Goal: Register for event/course: Sign up to attend an event or enroll in a course

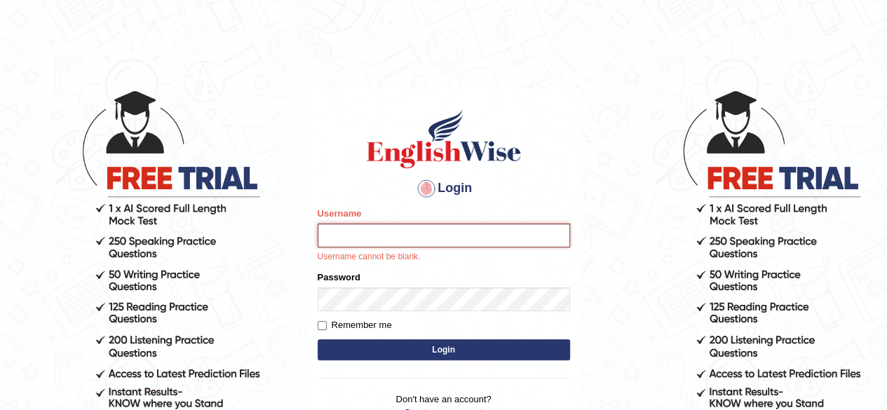
click at [337, 233] on input "Username" at bounding box center [444, 236] width 252 height 24
type input "RojaTangella"
click at [378, 314] on form "Please fix the following errors: Username RojaTangella Username cannot be blank…" at bounding box center [444, 285] width 252 height 157
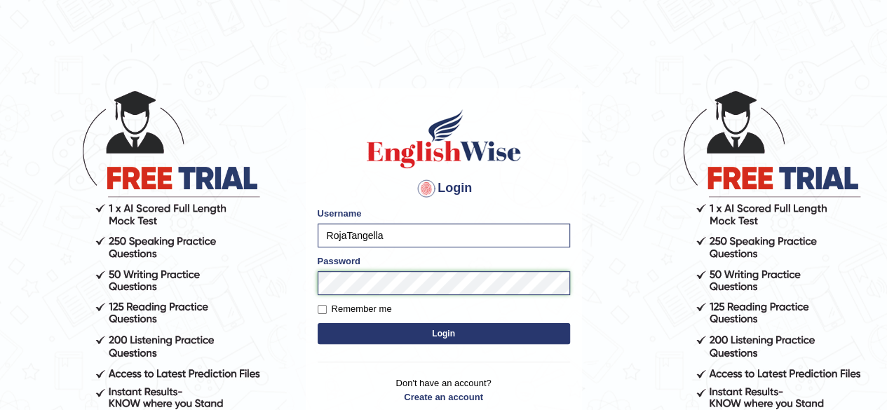
click at [226, 274] on body "Login Please fix the following errors: Username RojaTangella Password Remember …" at bounding box center [443, 249] width 887 height 410
click at [318, 323] on button "Login" at bounding box center [444, 333] width 252 height 21
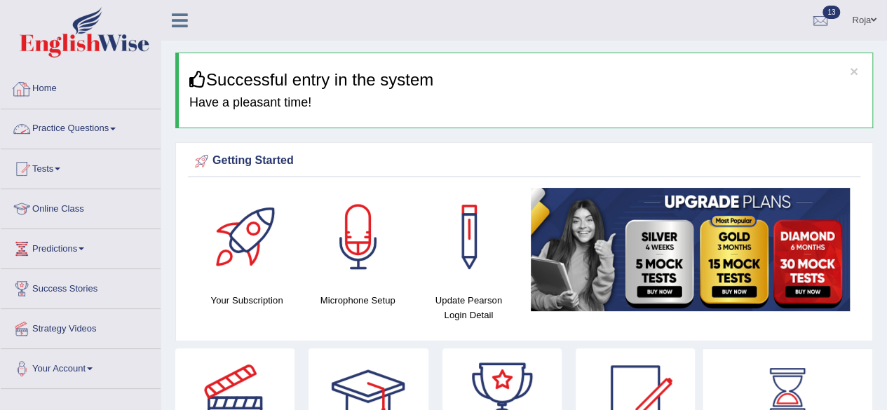
click at [102, 132] on link "Practice Questions" at bounding box center [81, 126] width 160 height 35
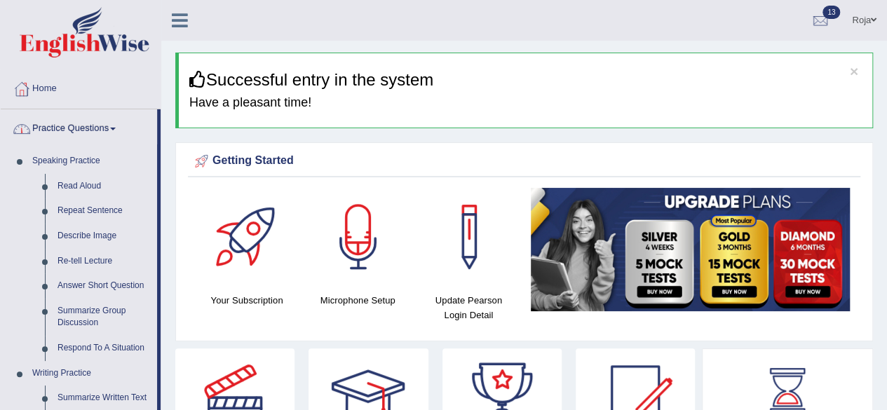
click at [102, 132] on link "Practice Questions" at bounding box center [79, 126] width 156 height 35
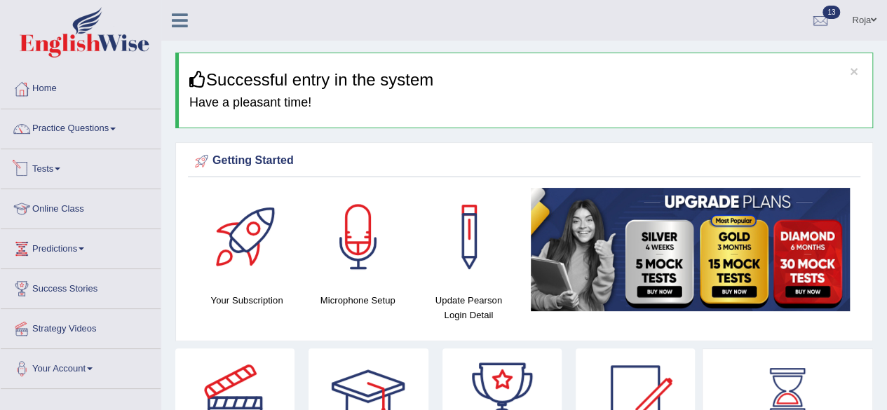
click at [55, 168] on link "Tests" at bounding box center [81, 166] width 160 height 35
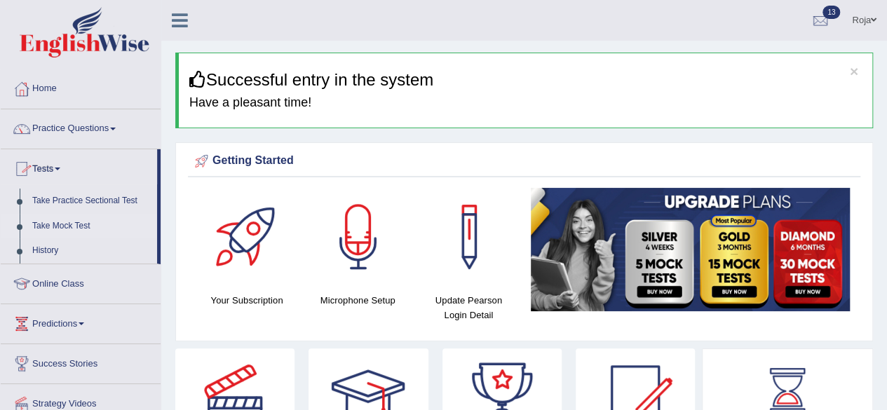
click at [68, 224] on link "Take Mock Test" at bounding box center [91, 226] width 131 height 25
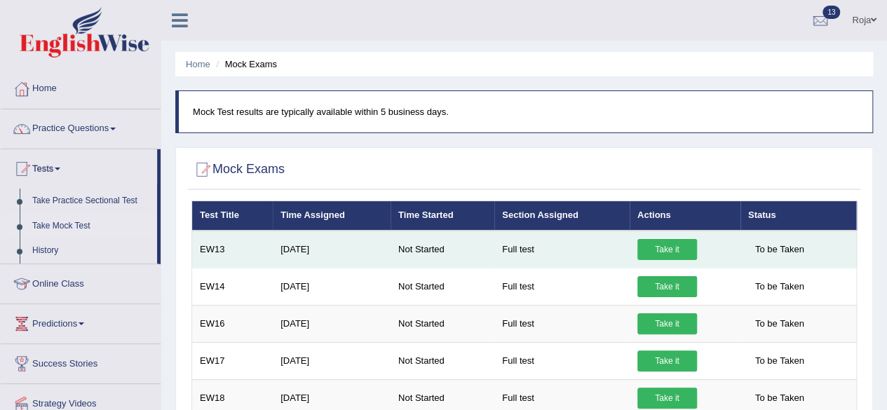
click at [665, 252] on link "Take it" at bounding box center [667, 249] width 60 height 21
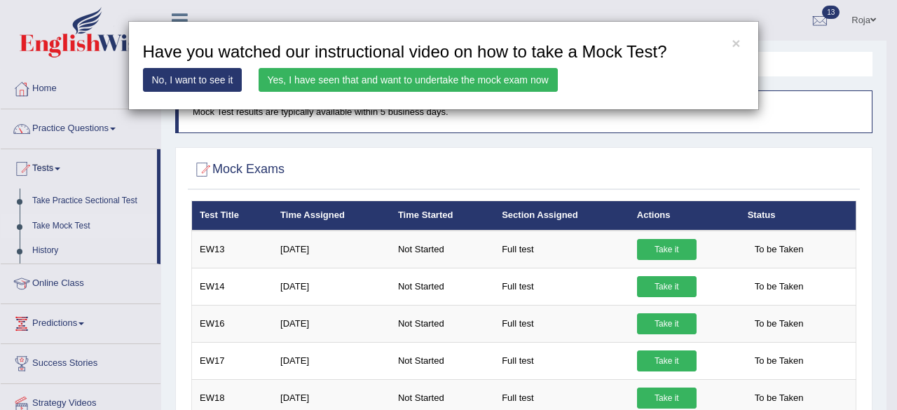
click at [451, 88] on link "Yes, I have seen that and want to undertake the mock exam now" at bounding box center [408, 80] width 299 height 24
click at [439, 79] on link "Yes, I have seen that and want to undertake the mock exam now" at bounding box center [408, 80] width 299 height 24
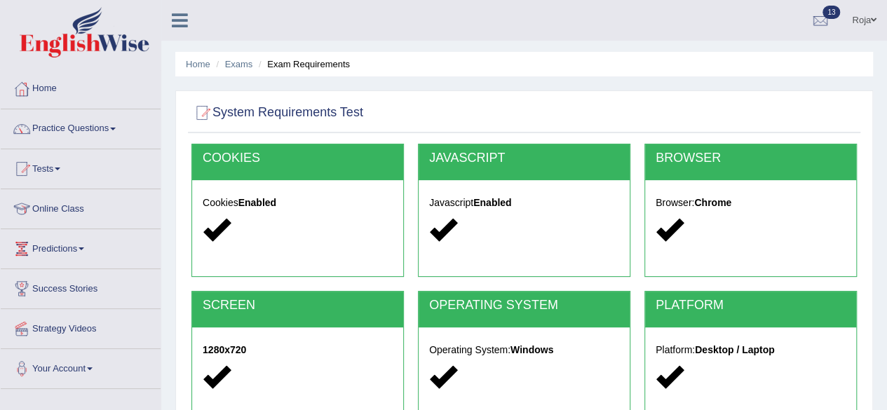
scroll to position [325, 0]
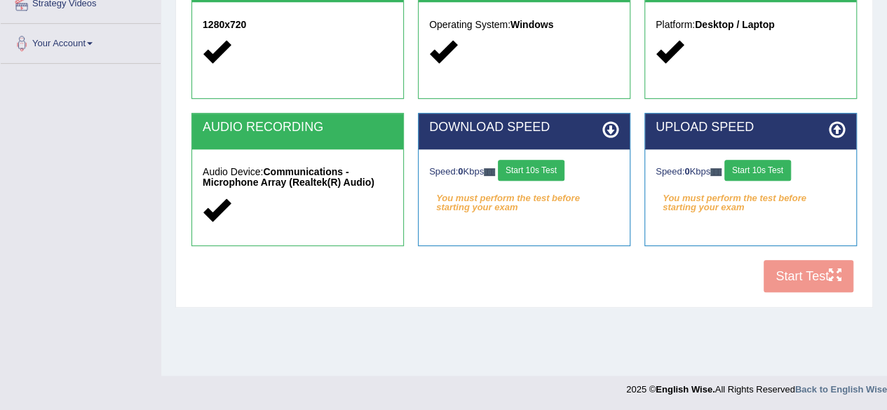
click at [558, 168] on button "Start 10s Test" at bounding box center [531, 170] width 67 height 21
click at [558, 168] on button "Start 10s Test" at bounding box center [545, 170] width 67 height 21
click at [761, 172] on button "Start 10s Test" at bounding box center [757, 170] width 67 height 21
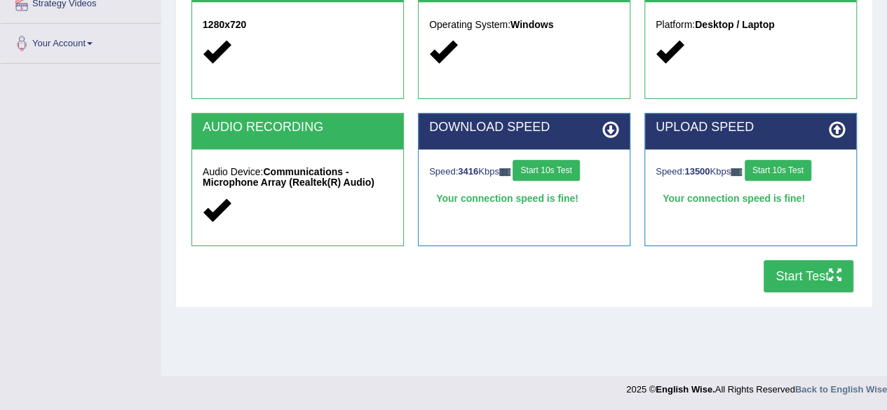
click at [794, 278] on button "Start Test" at bounding box center [808, 276] width 90 height 32
